Goal: Task Accomplishment & Management: Use online tool/utility

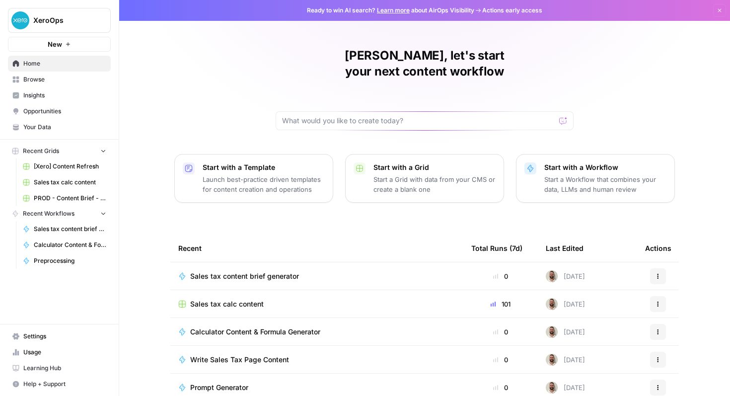
click at [254, 299] on span "Sales tax calc content" at bounding box center [226, 304] width 73 height 10
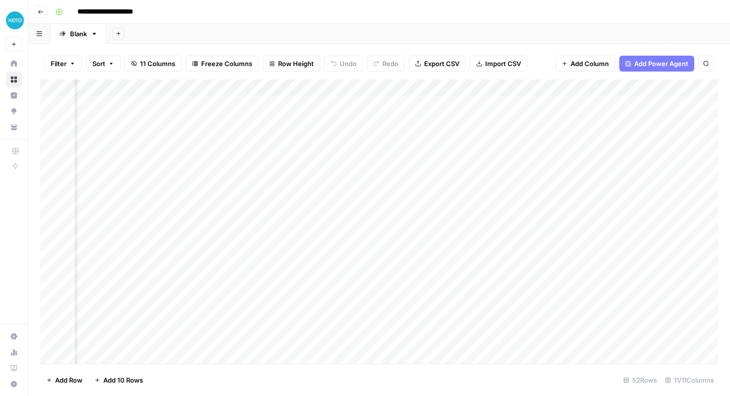
scroll to position [0, 682]
click at [415, 89] on div "Add Column" at bounding box center [379, 221] width 678 height 284
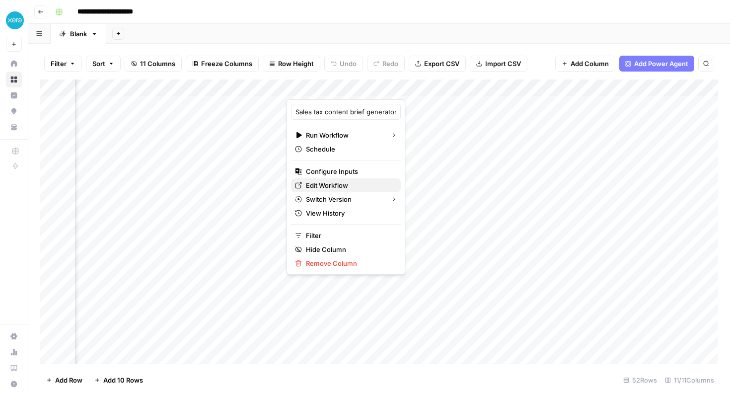
click at [346, 185] on span "Edit Workflow" at bounding box center [349, 185] width 87 height 10
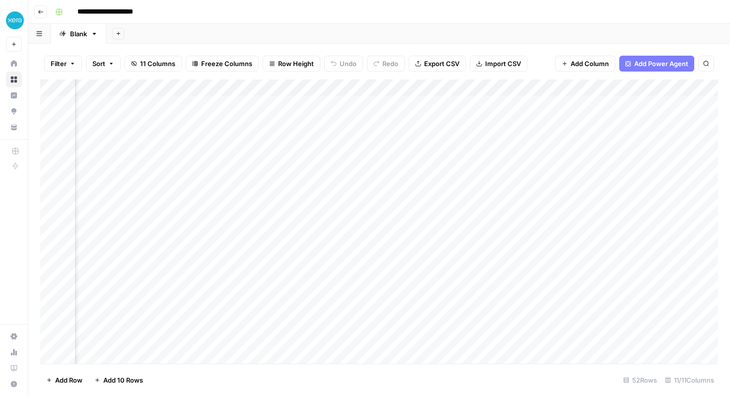
scroll to position [0, 771]
click at [555, 86] on div "Add Column" at bounding box center [379, 221] width 678 height 284
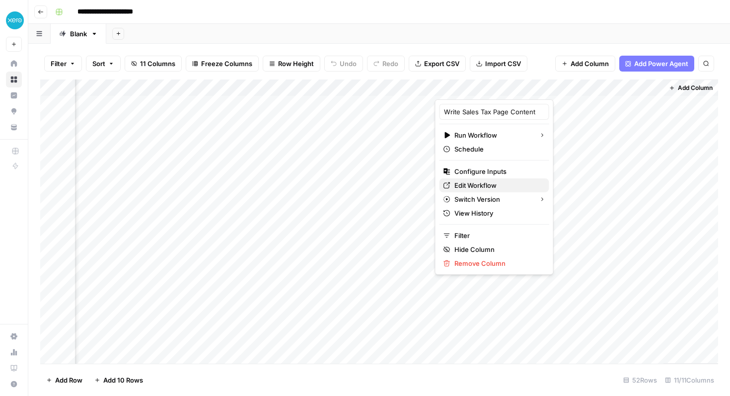
click at [478, 184] on span "Edit Workflow" at bounding box center [497, 185] width 87 height 10
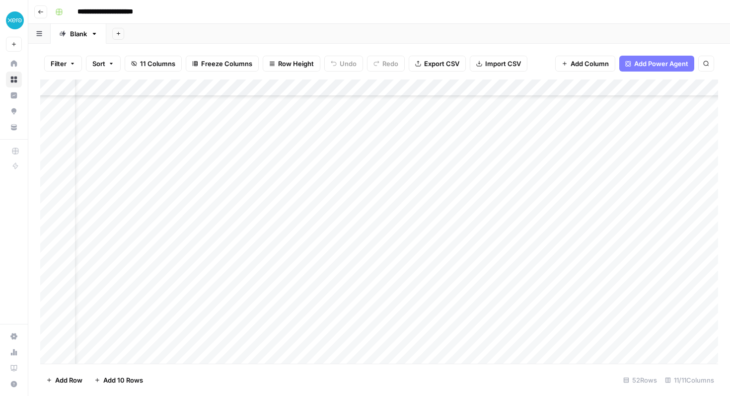
scroll to position [92, 31]
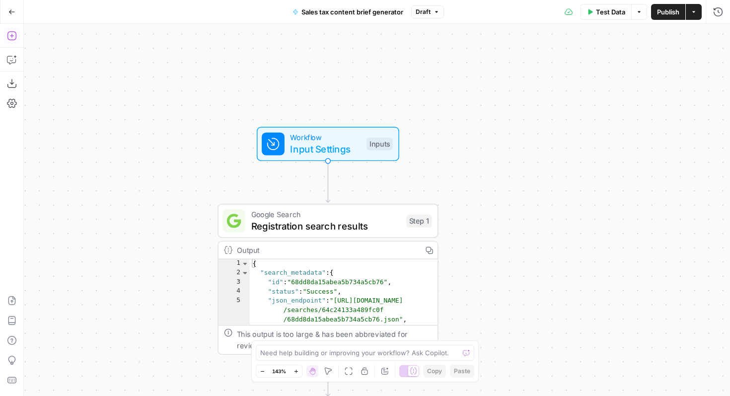
click at [13, 31] on icon "button" at bounding box center [12, 36] width 10 height 10
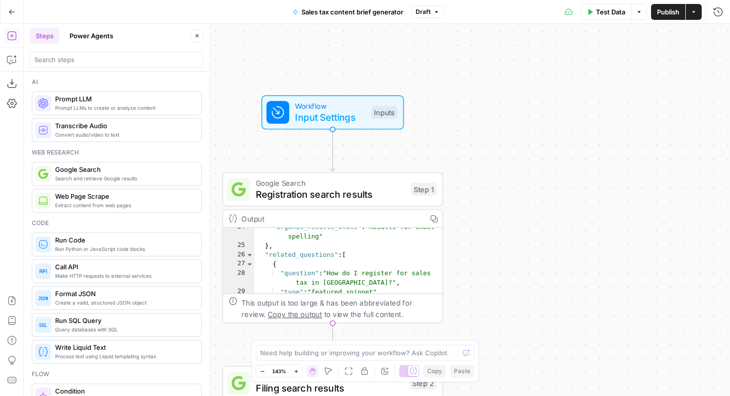
scroll to position [241, 0]
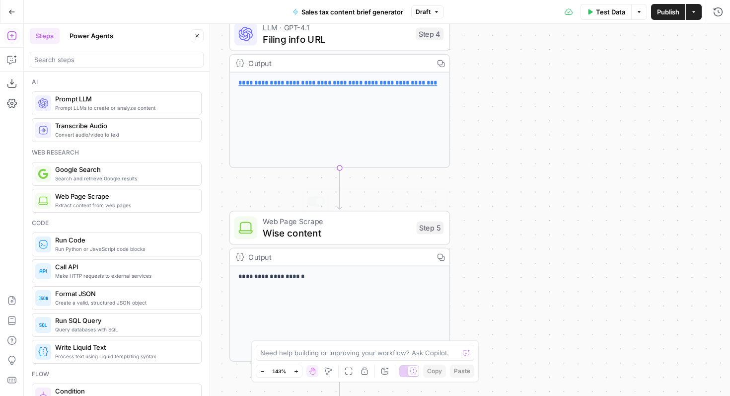
click at [340, 293] on div "**********" at bounding box center [339, 313] width 219 height 95
click at [340, 236] on span "Wise content" at bounding box center [337, 232] width 148 height 14
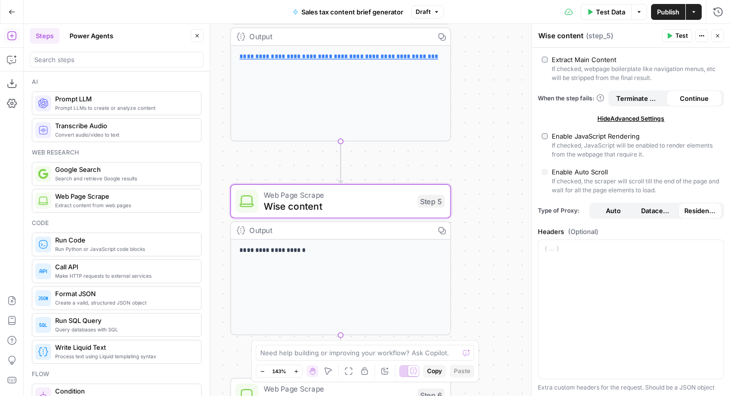
scroll to position [236, 0]
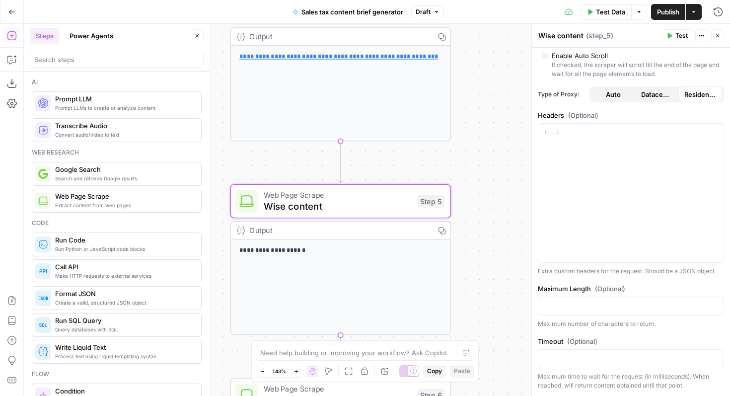
click at [477, 238] on div "Workflow Input Settings Inputs Google Search Registration search results Step 1…" at bounding box center [377, 210] width 706 height 372
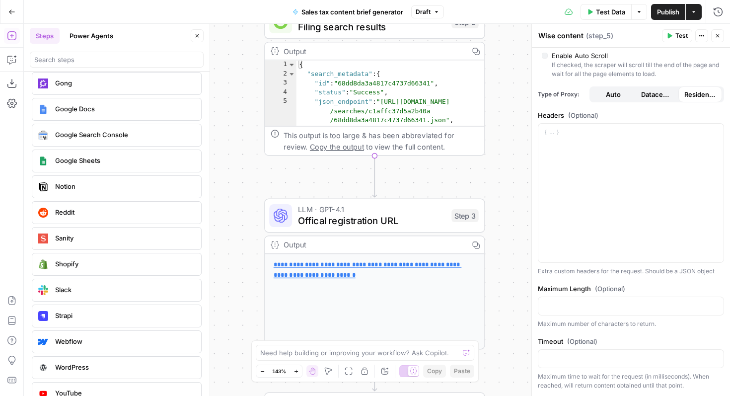
scroll to position [2101, 0]
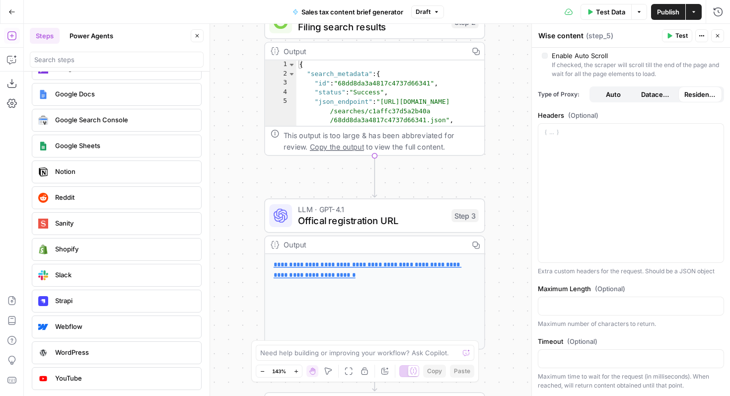
click at [109, 377] on span "YouTube" at bounding box center [124, 378] width 138 height 10
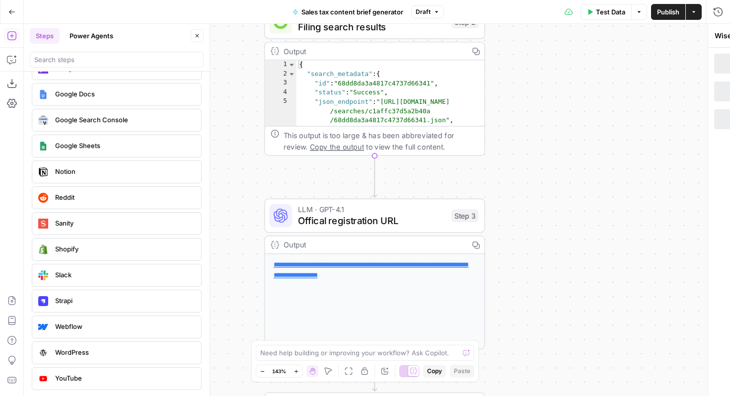
type textarea "YouTube Integration"
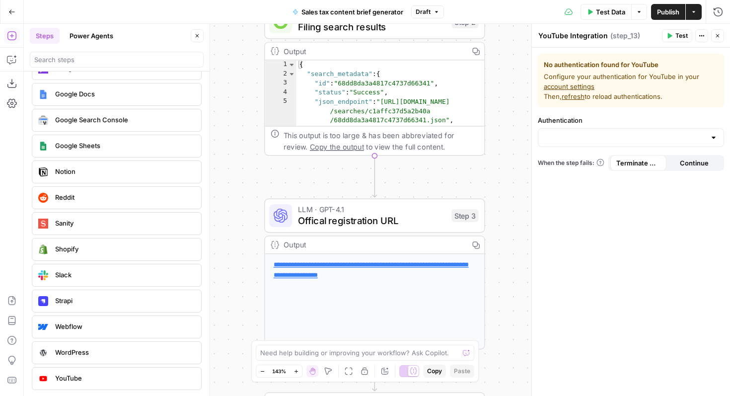
click at [717, 35] on icon "button" at bounding box center [718, 36] width 6 height 6
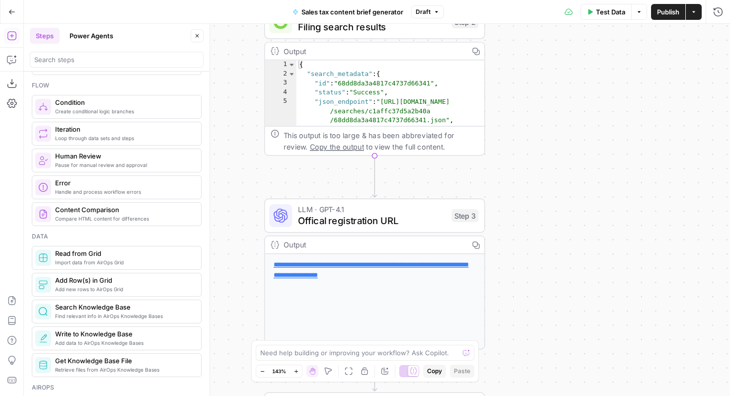
scroll to position [0, 0]
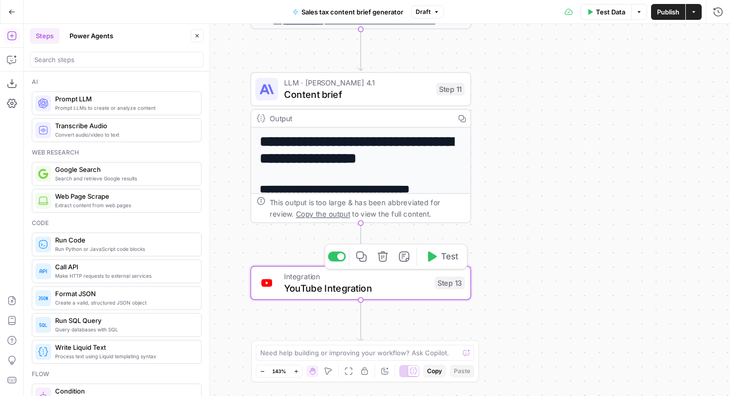
click at [388, 254] on button "Delete step" at bounding box center [382, 256] width 18 height 18
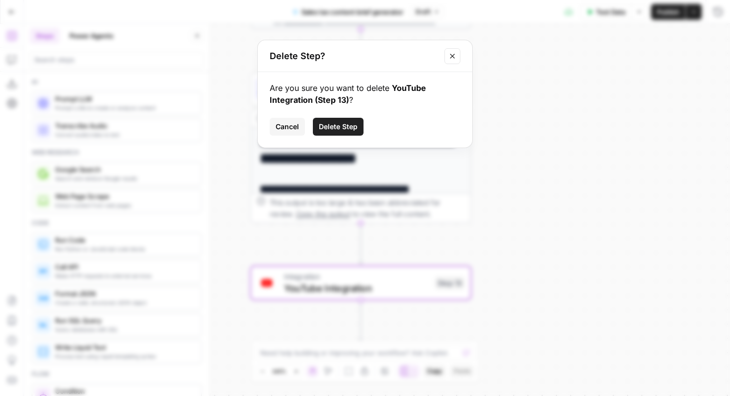
click at [335, 128] on span "Delete Step" at bounding box center [338, 127] width 39 height 10
